Goal: Task Accomplishment & Management: Manage account settings

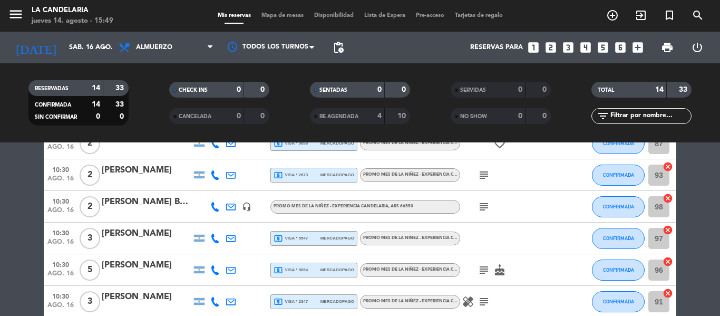
scroll to position [263, 0]
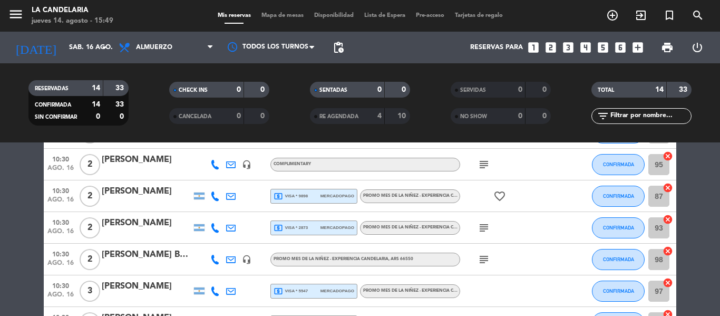
click at [137, 160] on div "[PERSON_NAME]" at bounding box center [147, 160] width 90 height 14
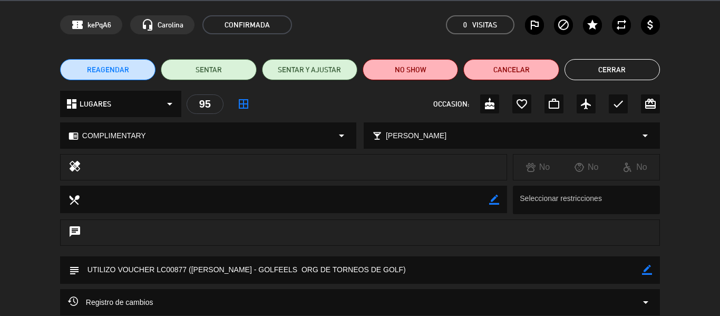
scroll to position [53, 0]
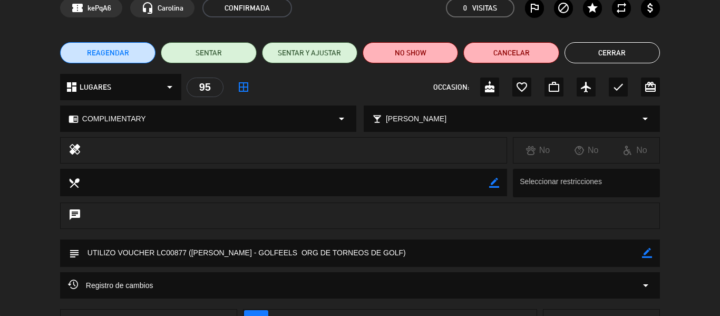
click at [172, 250] on textarea at bounding box center [361, 252] width 562 height 27
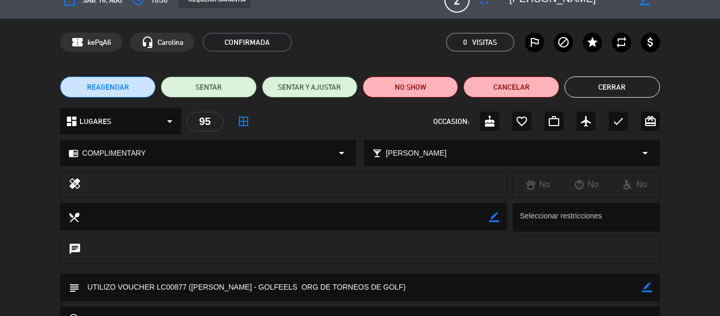
scroll to position [0, 0]
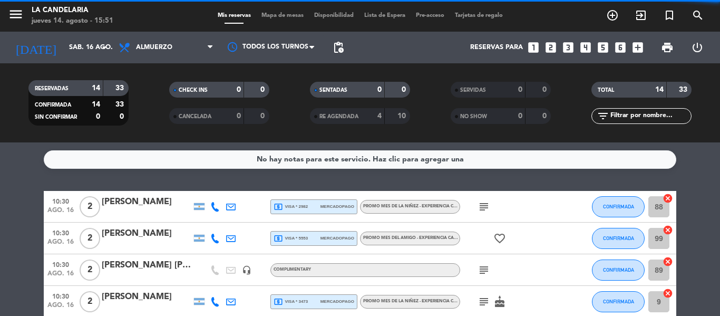
click at [134, 205] on div "[PERSON_NAME]" at bounding box center [147, 202] width 90 height 14
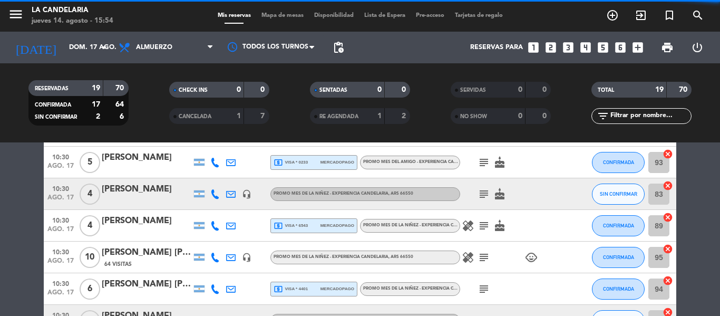
scroll to position [211, 0]
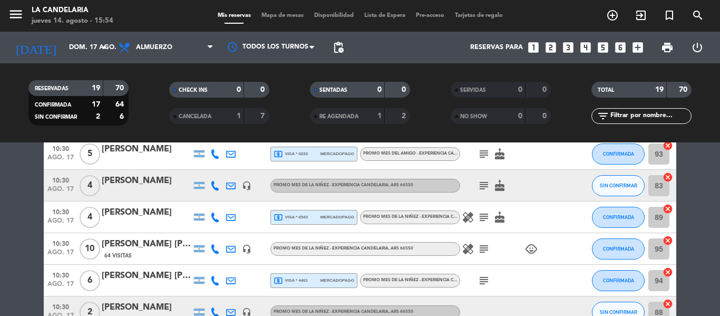
click at [153, 243] on div "FISCHER EZEQUIEL FEDERICO" at bounding box center [147, 244] width 90 height 14
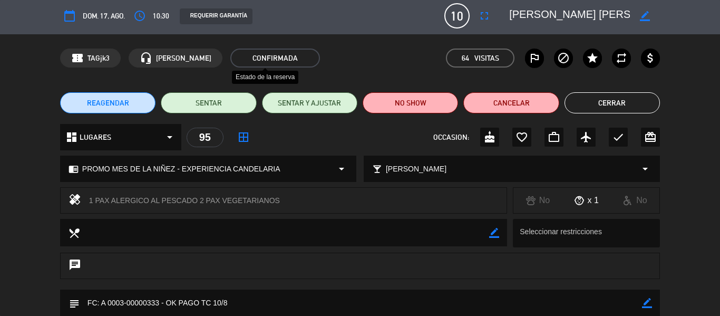
scroll to position [0, 0]
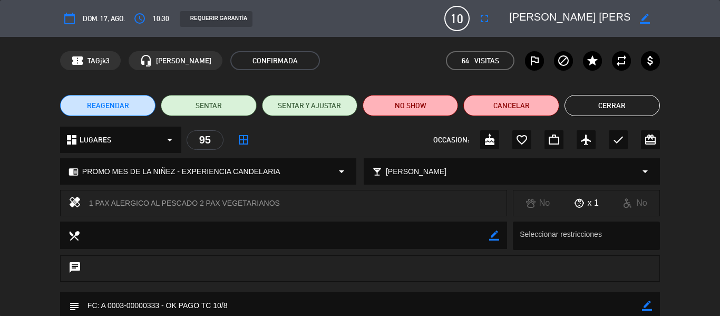
click at [543, 12] on textarea at bounding box center [569, 18] width 121 height 19
